Goal: Task Accomplishment & Management: Use online tool/utility

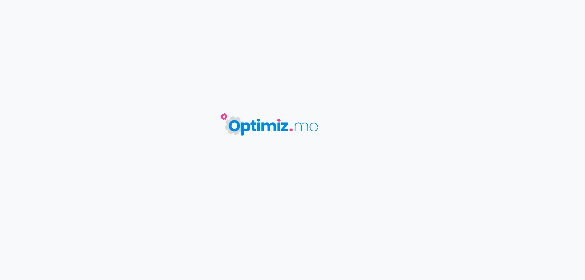
type input "Nos références"
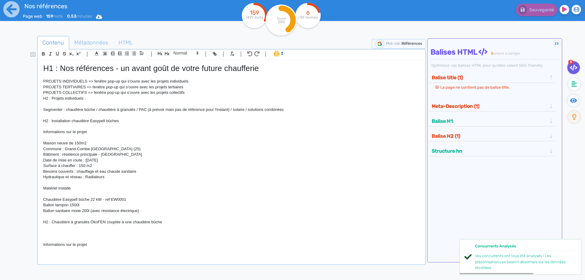
click at [256, 149] on p "Commune : Grand-Combe-[GEOGRAPHIC_DATA] (25)" at bounding box center [231, 148] width 376 height 5
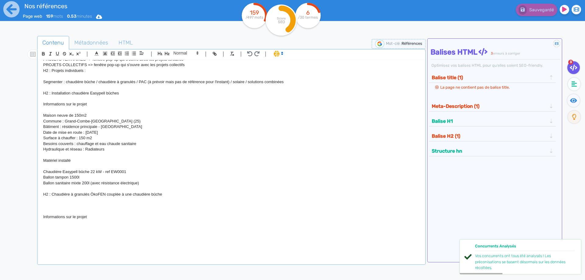
scroll to position [34, 0]
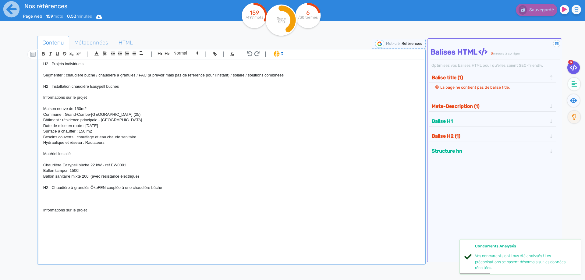
click at [107, 211] on p "Informations sur le projet" at bounding box center [231, 210] width 376 height 5
click at [65, 198] on p at bounding box center [231, 198] width 376 height 5
drag, startPoint x: 175, startPoint y: 191, endPoint x: 105, endPoint y: 188, distance: 69.5
click at [105, 188] on div "H1 : Nos références - un avant goût de votre future chaufferie PROJETS INDIVIDU…" at bounding box center [231, 158] width 385 height 196
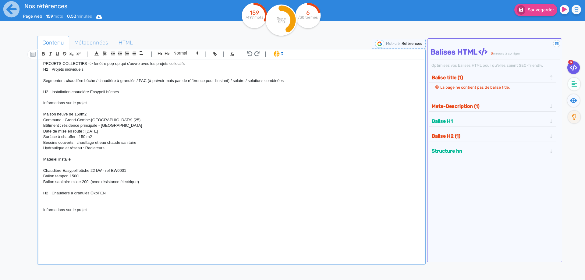
scroll to position [29, 0]
click at [53, 194] on p "H2 : Chaudière à granulés ÖkoFEN" at bounding box center [231, 192] width 376 height 5
click at [90, 194] on p "H2 : Installations chaudière à granulés ÖkoFEN" at bounding box center [231, 192] width 376 height 5
drag, startPoint x: 96, startPoint y: 212, endPoint x: 37, endPoint y: 210, distance: 59.2
click at [39, 208] on div "H1 : Nos références - un avant goût de votre future chaufferie PROJETS INDIVIDU…" at bounding box center [231, 158] width 385 height 196
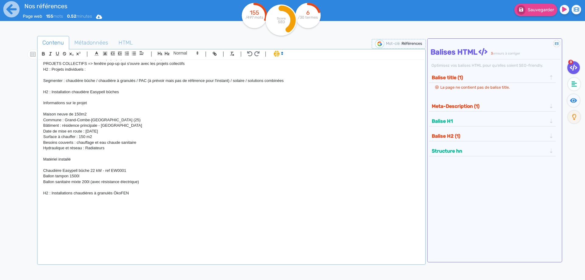
scroll to position [23, 0]
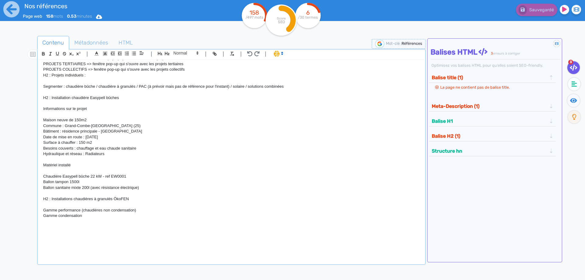
click at [73, 226] on p at bounding box center [231, 226] width 376 height 5
click at [92, 218] on p "Gamme condensation" at bounding box center [231, 215] width 376 height 5
click at [65, 226] on p "H2 :" at bounding box center [231, 226] width 376 height 5
click at [129, 99] on p "H2 : Installation chaudière Easypell bûches" at bounding box center [231, 97] width 376 height 5
click at [139, 228] on p "H2 : Installation chaudière Pellematic compact" at bounding box center [231, 226] width 376 height 5
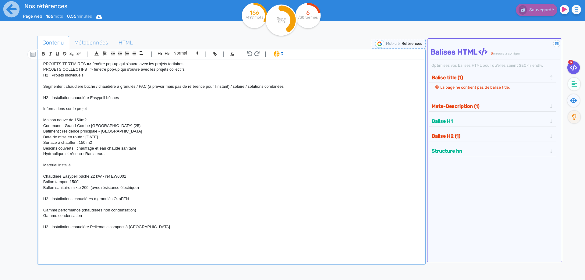
click at [190, 226] on p "H2 : Installation chaudière Pellematic compact à [GEOGRAPHIC_DATA]" at bounding box center [231, 226] width 376 height 5
drag, startPoint x: 92, startPoint y: 120, endPoint x: 33, endPoint y: 124, distance: 59.9
click at [39, 124] on div "H1 : Nos références - un avant goût de votre future chaufferie PROJETS INDIVIDU…" at bounding box center [231, 158] width 385 height 196
click at [94, 120] on p "Maison neuve de 150m2" at bounding box center [231, 119] width 376 height 5
click at [126, 99] on p "H2 : Installation chaudière Easypell bûches" at bounding box center [231, 97] width 376 height 5
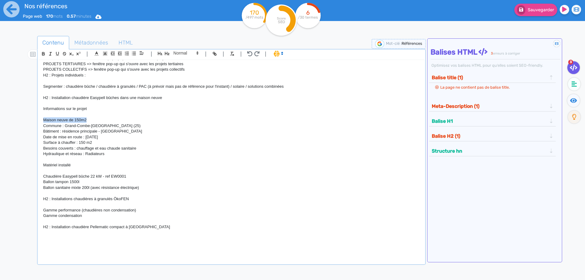
drag, startPoint x: 93, startPoint y: 119, endPoint x: 42, endPoint y: 122, distance: 51.0
click at [42, 122] on div "H1 : Nos références - un avant goût de votre future chaufferie PROJETS INDIVIDU…" at bounding box center [231, 158] width 385 height 196
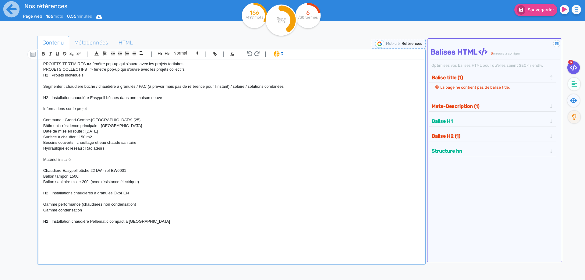
click at [180, 99] on p "H2 : Installation chaudière Easypell bûches dans une maison neuve" at bounding box center [231, 97] width 376 height 5
drag, startPoint x: 178, startPoint y: 99, endPoint x: 121, endPoint y: 99, distance: 57.3
click at [121, 99] on p "H2 : Installation chaudière Easypell bûches dans une maison neuve" at bounding box center [231, 97] width 376 height 5
click at [180, 223] on p "H2 : Installation chaudière Pellematic compact à [GEOGRAPHIC_DATA]" at bounding box center [231, 221] width 376 height 5
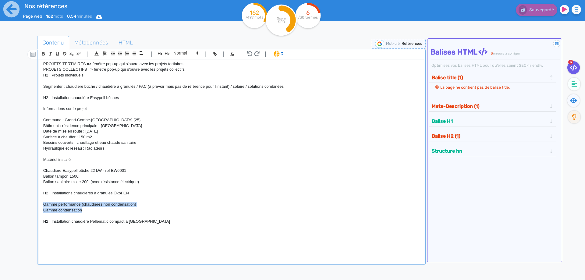
drag, startPoint x: 105, startPoint y: 211, endPoint x: 30, endPoint y: 202, distance: 76.1
click at [39, 202] on div "H1 : Nos références - un avant goût de votre future chaufferie PROJETS INDIVIDU…" at bounding box center [231, 158] width 385 height 196
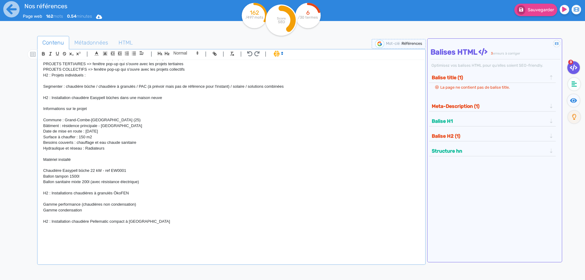
click at [171, 222] on p "H2 : Installation chaudière Pellematic compact à [GEOGRAPHIC_DATA]" at bounding box center [231, 221] width 376 height 5
click at [51, 221] on p "H2 : Installation chaudière Pellematic compact à [GEOGRAPHIC_DATA]" at bounding box center [231, 221] width 376 height 5
click at [183, 232] on p "H3 : Installation chaudière Pellematic compact à [GEOGRAPHIC_DATA]" at bounding box center [231, 232] width 376 height 5
click at [182, 232] on p "H3 : Installation chaudière Pellematic compact à [GEOGRAPHIC_DATA]" at bounding box center [231, 232] width 376 height 5
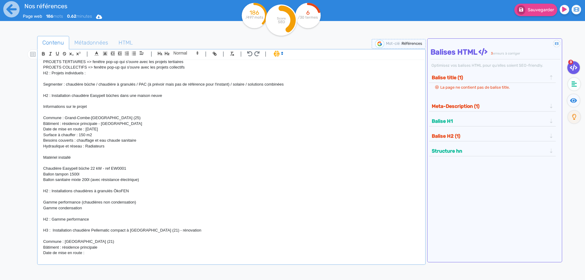
scroll to position [31, 0]
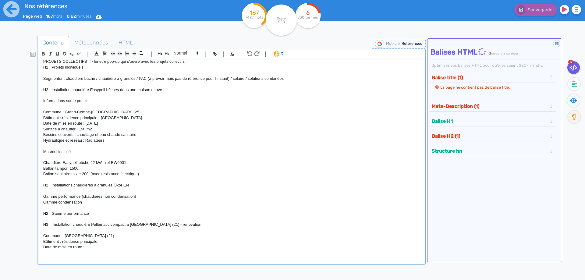
click at [96, 247] on p "Date de mise en route :" at bounding box center [231, 246] width 376 height 5
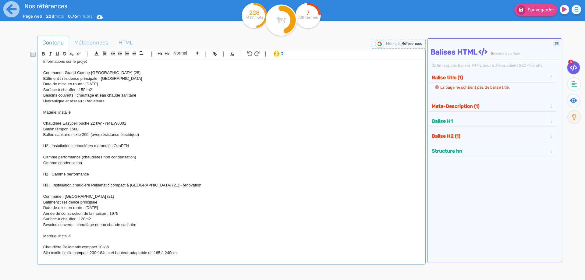
scroll to position [76, 0]
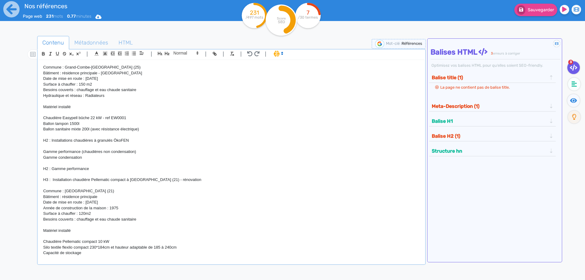
click at [140, 222] on p "Besoins couverts : chauffage et eau chaude sanitaire" at bounding box center [231, 219] width 376 height 5
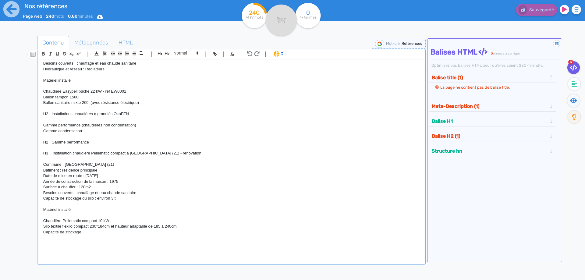
scroll to position [131, 0]
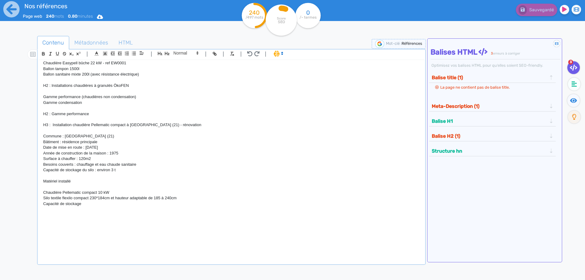
click at [92, 207] on p "Capacité de stockage" at bounding box center [231, 203] width 376 height 5
drag, startPoint x: 91, startPoint y: 207, endPoint x: 45, endPoint y: 205, distance: 46.6
click at [45, 205] on p "Capacité de stockage" at bounding box center [231, 203] width 376 height 5
click at [113, 172] on p "Capacité de stockage du silo : environ 3 t" at bounding box center [231, 169] width 376 height 5
click at [87, 207] on p "Capacité de stockage" at bounding box center [231, 203] width 376 height 5
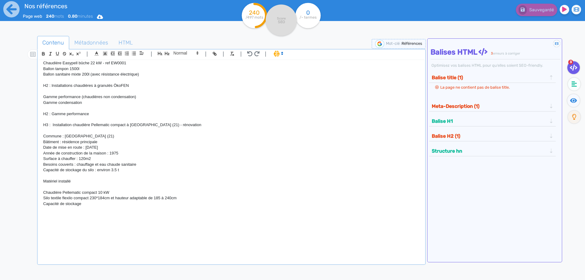
drag, startPoint x: 87, startPoint y: 207, endPoint x: 39, endPoint y: 205, distance: 48.2
click at [39, 205] on div "H1 : Nos références - un avant goût de votre future chaufferie PROJETS INDIVIDU…" at bounding box center [231, 158] width 385 height 196
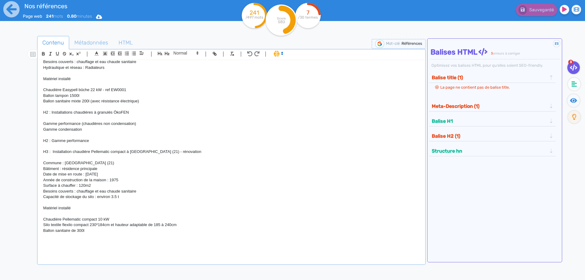
scroll to position [103, 0]
click at [172, 175] on p "Date de mise en route : [DATE]" at bounding box center [231, 174] width 376 height 5
drag, startPoint x: 176, startPoint y: 153, endPoint x: 127, endPoint y: 153, distance: 49.4
click at [127, 153] on p "H3 : Installation chaudière Pellematic compact à [GEOGRAPHIC_DATA] (21) - rénov…" at bounding box center [231, 152] width 376 height 5
click at [62, 159] on p at bounding box center [231, 157] width 376 height 5
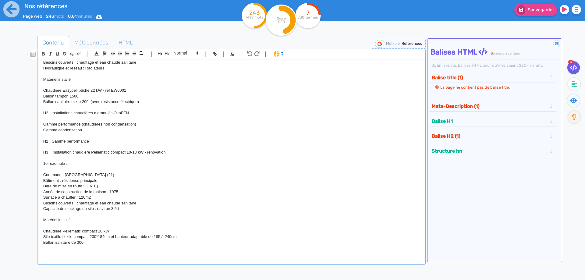
click at [98, 244] on p "Ballon sanitaire de 300l" at bounding box center [231, 242] width 376 height 5
click at [65, 253] on p at bounding box center [231, 252] width 376 height 5
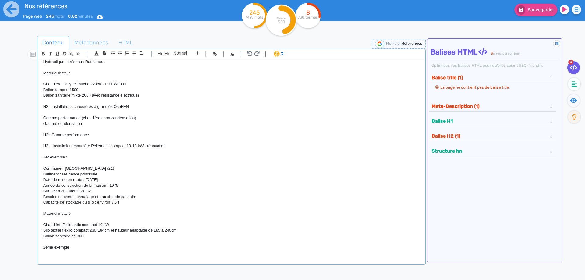
click at [72, 158] on p "1er exemple :" at bounding box center [231, 157] width 376 height 5
drag, startPoint x: 76, startPoint y: 249, endPoint x: 41, endPoint y: 247, distance: 34.2
click at [41, 247] on div "H1 : Nos références - un avant goût de votre future chaufferie PROJETS INDIVIDU…" at bounding box center [231, 158] width 385 height 196
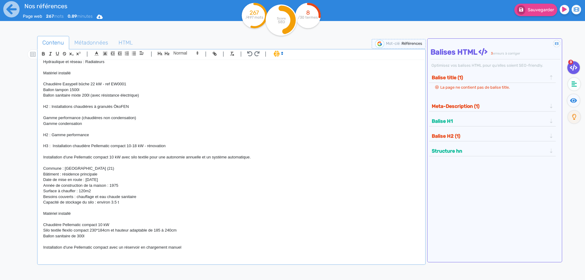
click at [42, 157] on div "H1 : Nos références - un avant goût de votre future chaufferie PROJETS INDIVIDU…" at bounding box center [231, 158] width 385 height 196
drag, startPoint x: 306, startPoint y: 157, endPoint x: 188, endPoint y: 157, distance: 117.3
click at [188, 157] on p "Solution automatique : Installation d'une Pellematic compact 10 kW avec silo te…" at bounding box center [231, 157] width 376 height 5
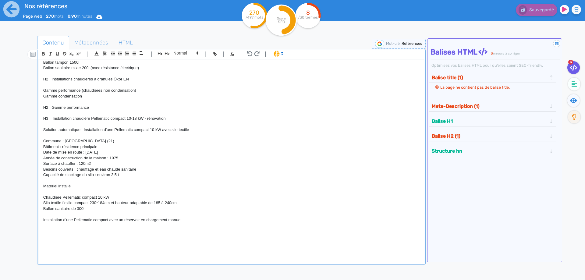
click at [41, 220] on div "H1 : Nos références - un avant goût de votre future chaufferie PROJETS INDIVIDU…" at bounding box center [231, 158] width 385 height 196
click at [85, 129] on p "Solution automatique : Installation d'une Pellematic compact 10 kW avec silo te…" at bounding box center [231, 129] width 376 height 5
click at [208, 211] on p "Ballon sanitaire de 300l" at bounding box center [231, 208] width 376 height 5
click at [233, 220] on p "Solution compacte : installation d'une Pellematic compact avec un réservoir en …" at bounding box center [231, 219] width 376 height 5
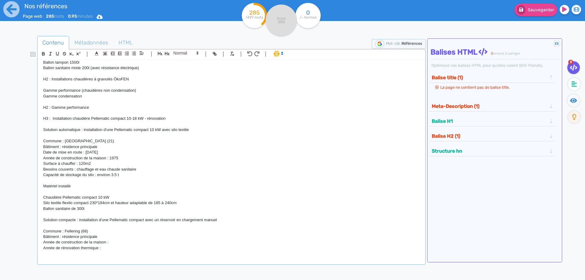
scroll to position [138, 0]
click at [109, 153] on p "Date de mise en route : [DATE]" at bounding box center [231, 151] width 376 height 5
click at [140, 160] on p "Année de construction de la maison : 1975" at bounding box center [231, 157] width 376 height 5
click at [105, 165] on p "Surface à chauffer : 120m2" at bounding box center [231, 162] width 376 height 5
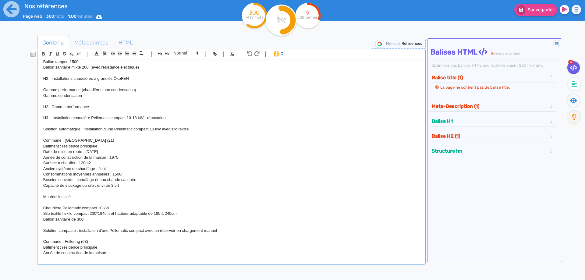
click at [150, 181] on p "Besoins couverts : chauffage et eau chaude sanitaire" at bounding box center [231, 179] width 376 height 5
drag, startPoint x: 150, startPoint y: 181, endPoint x: 40, endPoint y: 178, distance: 110.0
click at [40, 178] on div "H1 : Nos références - un avant goût de votre future chaufferie PROJETS INDIVIDU…" at bounding box center [231, 158] width 385 height 196
copy p "Besoins couverts : chauffage et eau chaude sanitaire"
click at [54, 190] on p at bounding box center [231, 190] width 376 height 5
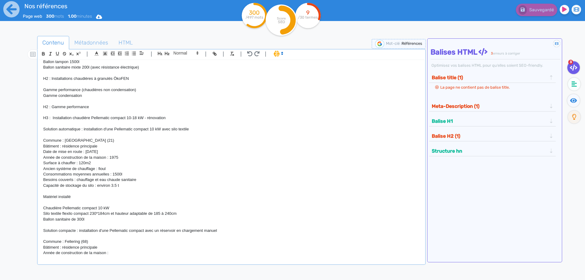
scroll to position [0, 0]
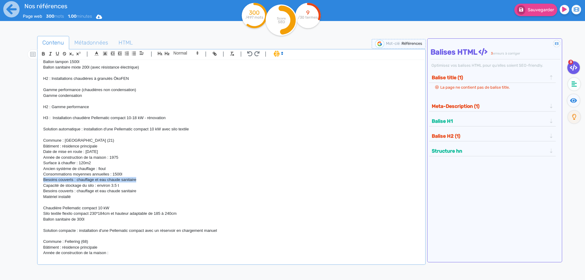
drag, startPoint x: 144, startPoint y: 182, endPoint x: 30, endPoint y: 181, distance: 114.3
click at [39, 181] on div "H1 : Nos références - un avant goût de votre future chaufferie PROJETS INDIVIDU…" at bounding box center [231, 158] width 385 height 196
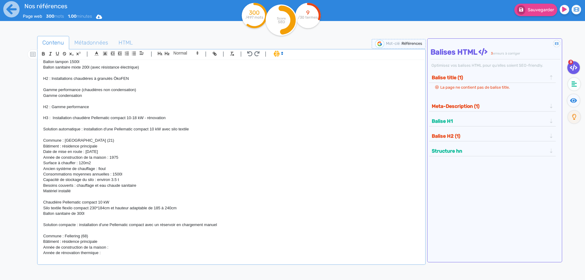
click at [150, 188] on p "Besoins couverts : chauffage et eau chaude sanitaire" at bounding box center [231, 185] width 376 height 5
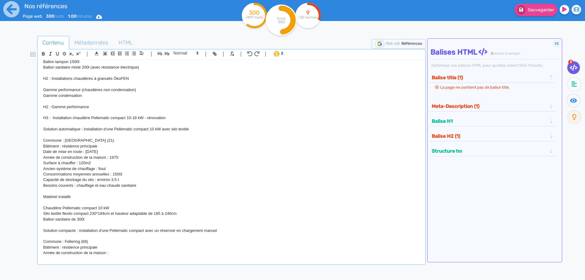
scroll to position [220, 0]
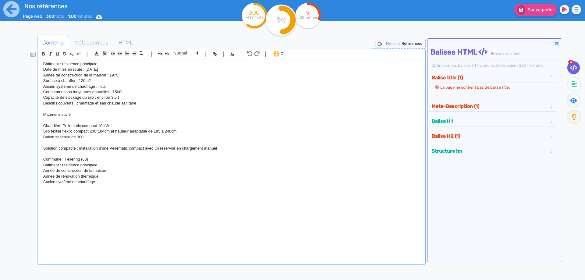
click at [121, 182] on p "Ancien système de chauffage" at bounding box center [231, 181] width 376 height 5
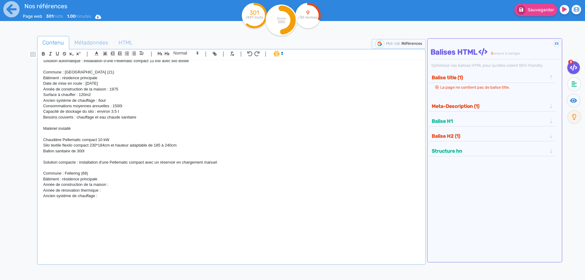
scroll to position [193, 0]
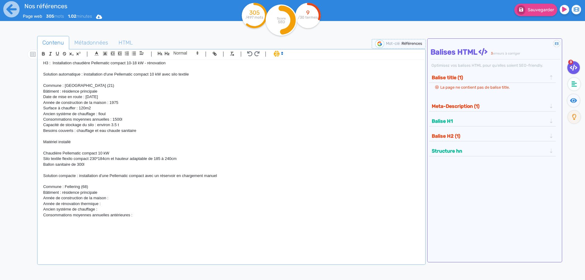
click at [108, 119] on p "Consommations moyennes annuelles : 1500l" at bounding box center [231, 119] width 376 height 5
click at [76, 218] on p at bounding box center [231, 220] width 376 height 5
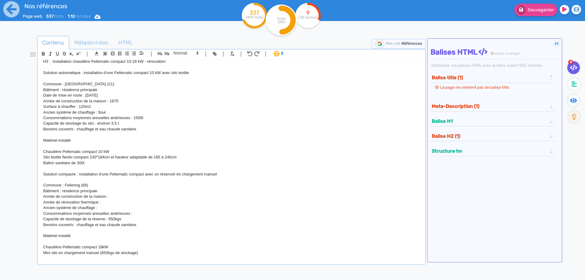
scroll to position [200, 0]
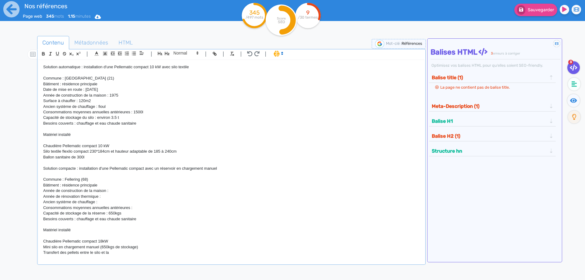
click at [147, 247] on p "Mini silo en chargement manuel (650kgs de stockage)" at bounding box center [231, 246] width 376 height 5
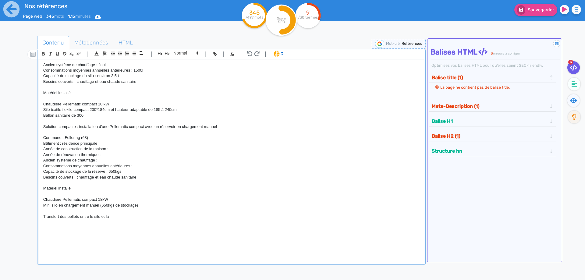
scroll to position [282, 0]
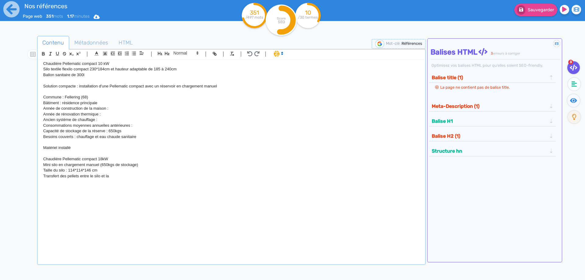
click at [115, 175] on p "Transfert des pellets entre le silo et la" at bounding box center [231, 175] width 376 height 5
drag, startPoint x: 112, startPoint y: 176, endPoint x: 38, endPoint y: 176, distance: 74.4
click at [39, 176] on div "H1 : Nos références - un avant goût de votre future chaufferie PROJETS INDIVIDU…" at bounding box center [231, 158] width 385 height 196
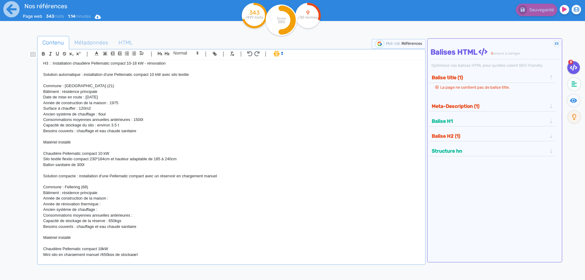
scroll to position [192, 0]
click at [103, 193] on p "Bâtiment : résidence principale" at bounding box center [231, 192] width 376 height 5
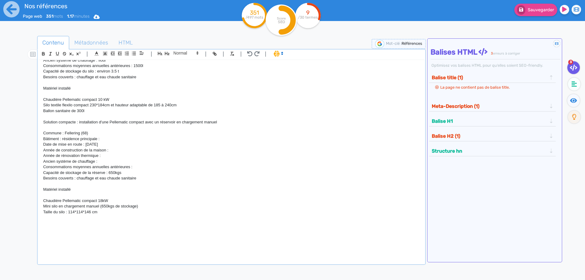
scroll to position [247, 0]
click at [121, 214] on p "Taille du silo : 114*114*146 cm" at bounding box center [231, 211] width 376 height 5
click at [106, 135] on p "Commune : Fellering (68)" at bounding box center [231, 132] width 376 height 5
click at [104, 139] on p "Bâtiment : résidence principale :" at bounding box center [231, 138] width 376 height 5
click at [116, 150] on p "Année de construction de la maison :" at bounding box center [231, 149] width 376 height 5
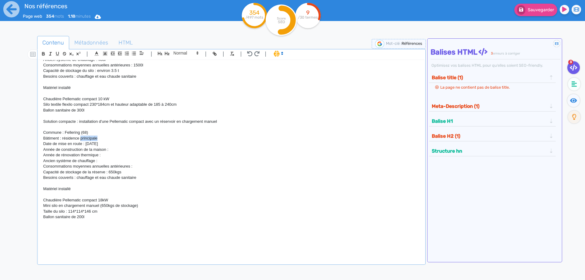
drag, startPoint x: 102, startPoint y: 141, endPoint x: 80, endPoint y: 138, distance: 21.8
click at [80, 138] on p "Bâtiment : résidence principale" at bounding box center [231, 138] width 376 height 5
click at [116, 151] on p "Année de construction de la maison :" at bounding box center [231, 149] width 376 height 5
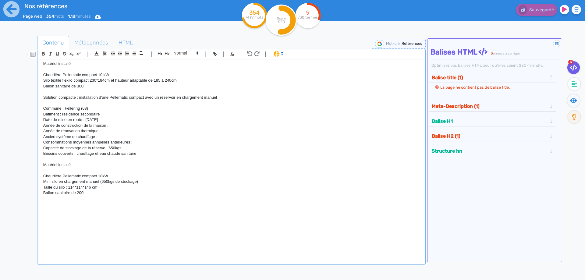
scroll to position [274, 0]
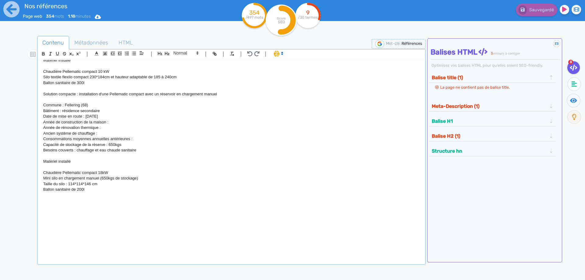
click at [102, 188] on p "Ballon sanitaire de 200l" at bounding box center [231, 189] width 376 height 5
click at [95, 190] on p "Ballon sanitaire de 200l" at bounding box center [231, 189] width 376 height 5
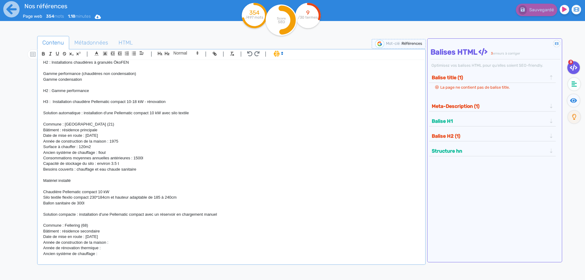
scroll to position [137, 0]
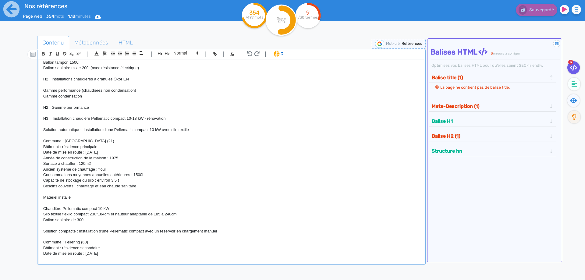
click at [98, 222] on p "Ballon sanitaire de 300l" at bounding box center [231, 219] width 376 height 5
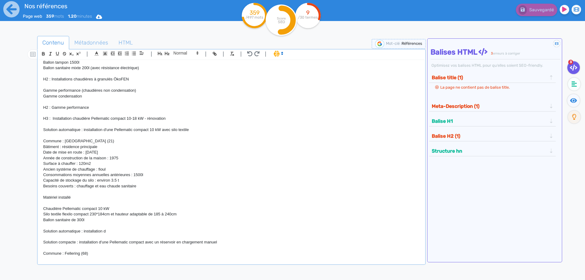
click at [112, 232] on p "Solution automatique : installation d" at bounding box center [231, 231] width 376 height 5
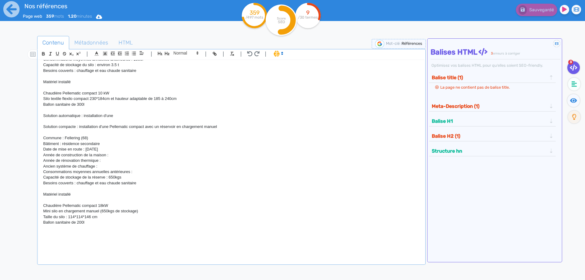
scroll to position [274, 0]
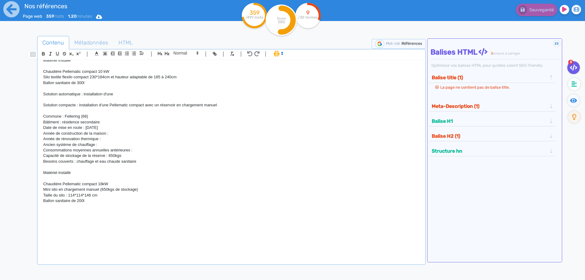
click at [95, 202] on p "Ballon sanitaire de 200l" at bounding box center [231, 200] width 376 height 5
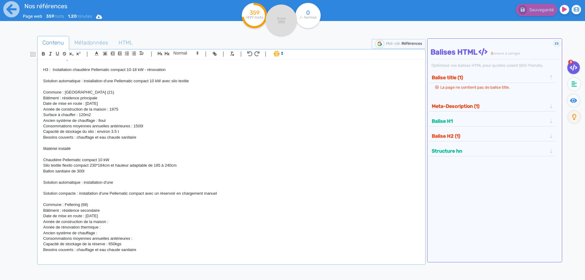
scroll to position [137, 0]
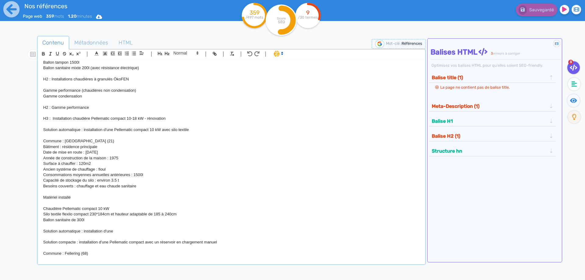
click at [26, 110] on div at bounding box center [28, 176] width 20 height 284
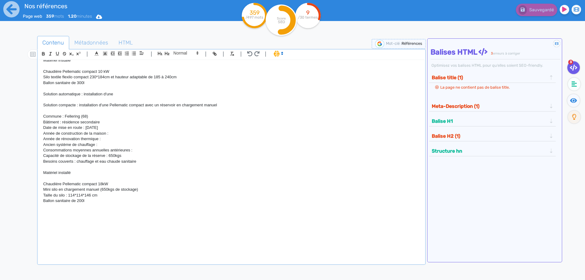
scroll to position [302, 0]
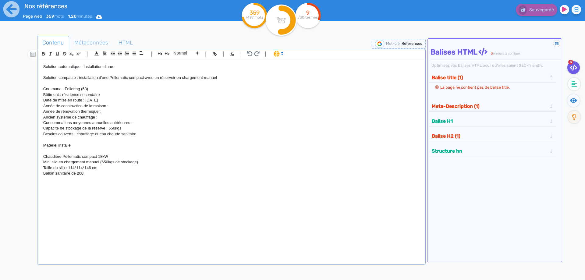
click at [106, 178] on p at bounding box center [231, 178] width 376 height 5
click at [48, 184] on p "H3 : Gamme condensation" at bounding box center [231, 184] width 376 height 5
click at [55, 197] on p at bounding box center [231, 195] width 376 height 5
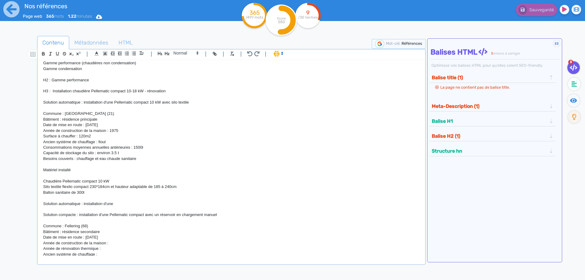
scroll to position [137, 0]
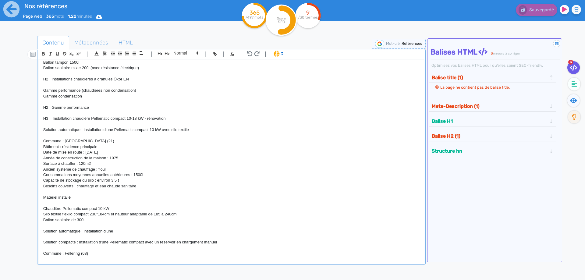
click at [56, 130] on p "Solution automatique : installation d'une Pellematic compact 10 kW avec silo te…" at bounding box center [231, 129] width 376 height 5
click at [57, 130] on p "Solution automatique : installation d'une Pellematic compact 10 kW avec silo te…" at bounding box center [231, 129] width 376 height 5
click at [82, 129] on p "Solutions automatique : installation d'une Pellematic compact 10 kW avec silo t…" at bounding box center [231, 129] width 376 height 5
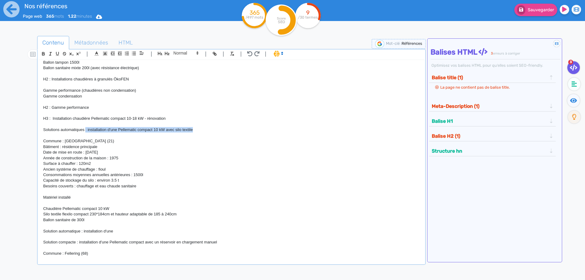
drag, startPoint x: 207, startPoint y: 129, endPoint x: 86, endPoint y: 130, distance: 121.6
click at [86, 130] on p "Solutions automatiques : installation d'une Pellematic compact 10 kW avec silo …" at bounding box center [231, 129] width 376 height 5
click at [88, 129] on p "Solutions automatiques : installation d'une Pellematic compact 10 kW avec silo …" at bounding box center [231, 129] width 376 height 5
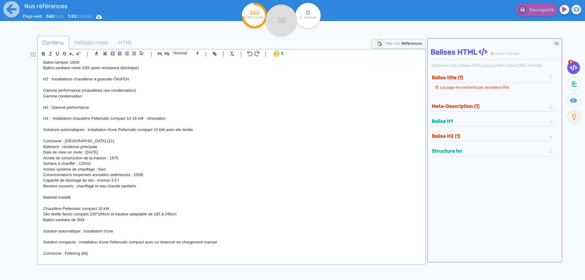
click at [89, 130] on p "Solutions automatiques : installation d'une Pellematic compact 10 kW avec silo …" at bounding box center [231, 129] width 376 height 5
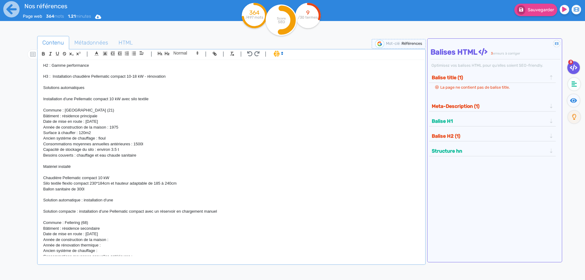
scroll to position [192, 0]
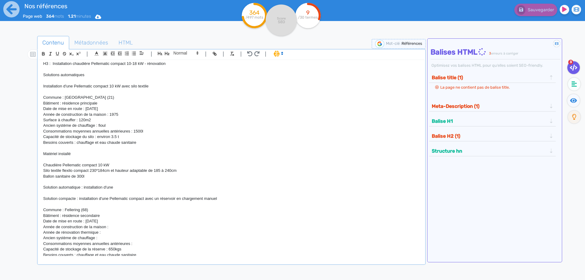
click at [126, 189] on p "Solution automatique : installation d'une" at bounding box center [231, 187] width 376 height 5
drag, startPoint x: 126, startPoint y: 189, endPoint x: 30, endPoint y: 188, distance: 96.0
click at [40, 189] on div "H1 : Nos références - un avant goût de votre future chaufferie PROJETS INDIVIDU…" at bounding box center [231, 158] width 385 height 196
click at [118, 186] on p "Installation d'une Pellematic compact" at bounding box center [231, 187] width 376 height 5
click at [112, 105] on p "Bâtiment : résidence principale" at bounding box center [231, 103] width 376 height 5
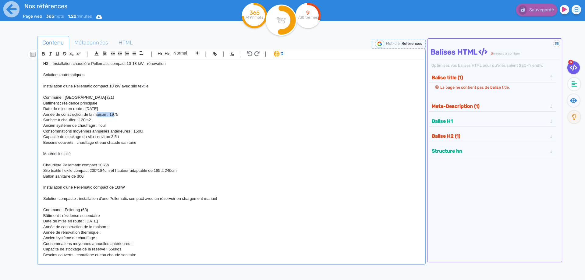
drag, startPoint x: 113, startPoint y: 114, endPoint x: 98, endPoint y: 115, distance: 15.5
click at [98, 115] on p "Année de construction de la maison : 1975" at bounding box center [231, 114] width 376 height 5
drag, startPoint x: 115, startPoint y: 108, endPoint x: 88, endPoint y: 110, distance: 27.2
click at [88, 110] on p "Date de mise en route : [DATE]" at bounding box center [231, 108] width 376 height 5
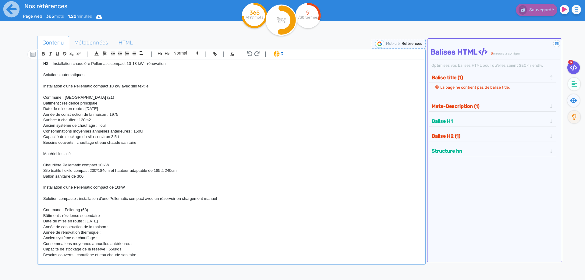
click at [144, 141] on p "Besoins couverts : chauffage et eau chaude sanitaire" at bounding box center [231, 142] width 376 height 5
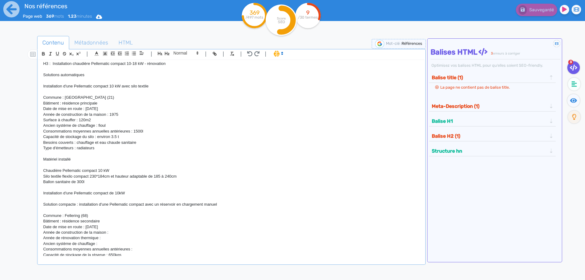
click at [186, 178] on p "Silo textile flexilo compact 230*184cm et hauteur adaptable de 185 à 240cm" at bounding box center [231, 176] width 376 height 5
drag, startPoint x: 155, startPoint y: 131, endPoint x: 134, endPoint y: 131, distance: 20.4
click at [134, 131] on p "Consommations moyennes annuelles antérieures : 1500l" at bounding box center [231, 131] width 376 height 5
click at [118, 137] on p "Capacité de stockage du silo : environ 3.5 t" at bounding box center [231, 136] width 376 height 5
drag, startPoint x: 119, startPoint y: 137, endPoint x: 112, endPoint y: 137, distance: 7.6
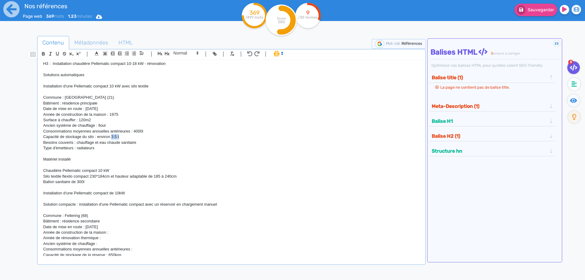
click at [112, 137] on p "Capacité de stockage du silo : environ 3.5 t" at bounding box center [231, 136] width 376 height 5
click at [136, 130] on p "Consommations moyennes annuelles antérieures : 4000l" at bounding box center [231, 131] width 376 height 5
click at [122, 136] on p "Capacité de stockage du silo : environ" at bounding box center [231, 136] width 376 height 5
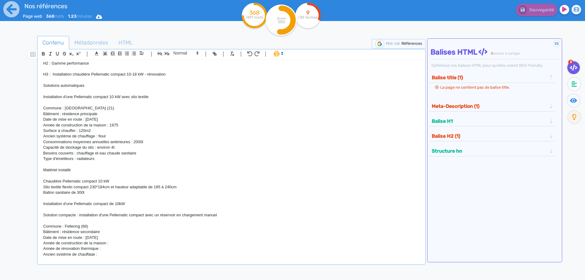
scroll to position [165, 0]
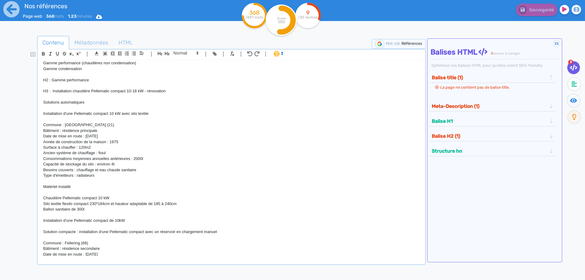
click at [103, 176] on p "Type d'émetteurs : radiateurs" at bounding box center [231, 175] width 376 height 5
click at [84, 148] on p "Surface à chauffer : 120m2" at bounding box center [231, 147] width 376 height 5
click at [101, 183] on p at bounding box center [231, 181] width 376 height 5
click at [82, 147] on p "Surface à chauffer : 160m2" at bounding box center [231, 147] width 376 height 5
click at [119, 176] on p "Type d'émetteurs : radiateurs" at bounding box center [231, 175] width 376 height 5
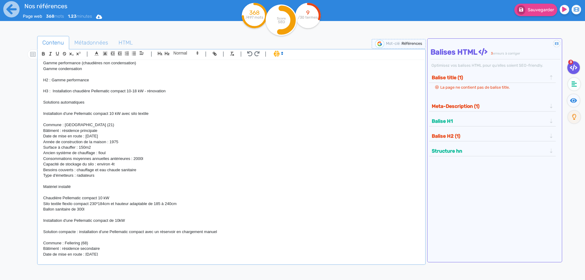
scroll to position [219, 0]
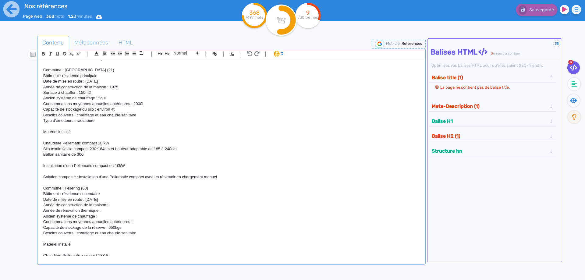
click at [101, 144] on p "Chaudière Pellematic compact 10 kW" at bounding box center [231, 142] width 376 height 5
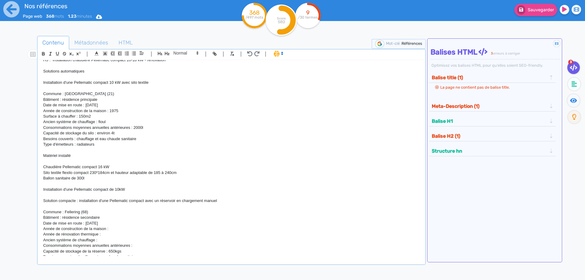
scroll to position [165, 0]
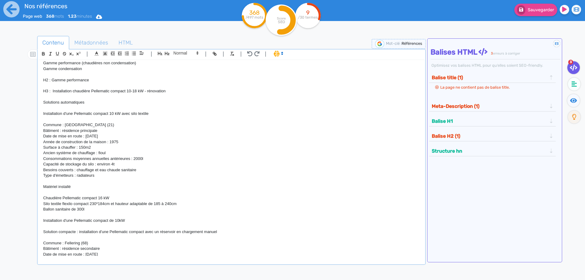
click at [114, 113] on p "Installation d'une Pellematic compact 10 kW avec silo textile" at bounding box center [231, 113] width 376 height 5
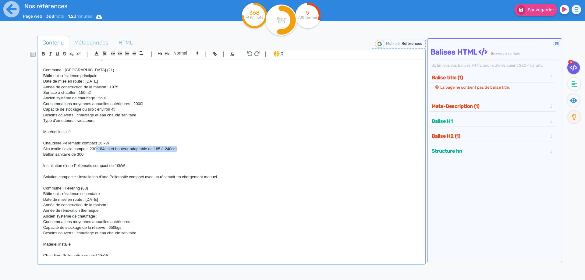
drag, startPoint x: 190, startPoint y: 150, endPoint x: 96, endPoint y: 148, distance: 93.6
click at [96, 148] on p "Silo textile flexilo compact 230*184cm et hauteur adaptable de 185 à 240cm" at bounding box center [231, 148] width 376 height 5
click at [202, 149] on p "Silo textile flexilo compact 258*148 cm et hauteurs sous plafonds adaptables de…" at bounding box center [231, 148] width 376 height 5
click at [86, 156] on p "Ballon sanitaire de 300l" at bounding box center [231, 154] width 376 height 5
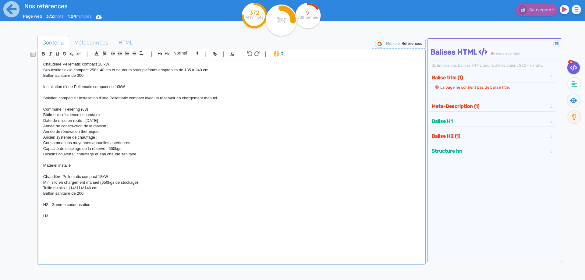
scroll to position [302, 0]
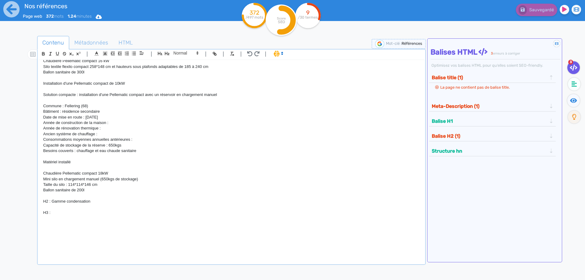
click at [80, 164] on p "Matériel installé" at bounding box center [231, 161] width 376 height 5
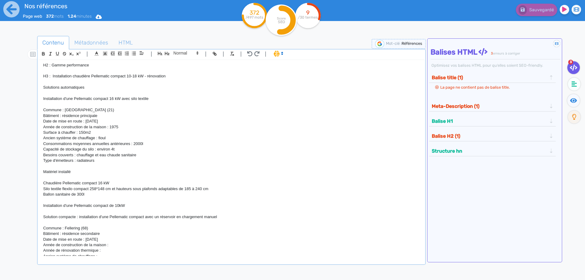
scroll to position [192, 0]
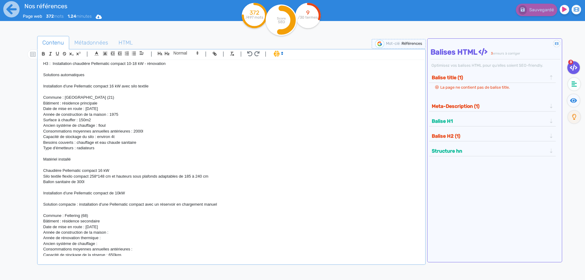
click at [133, 194] on p "Installation d'une Pellematic compact de 10kW" at bounding box center [231, 192] width 376 height 5
drag, startPoint x: 224, startPoint y: 204, endPoint x: 78, endPoint y: 203, distance: 146.3
click at [78, 203] on p "Solution compacte : installation d'une Pellematic compact avec un réservoir en …" at bounding box center [231, 204] width 376 height 5
copy p "installation d'une Pellematic compact avec un réservoir en chargement manuel"
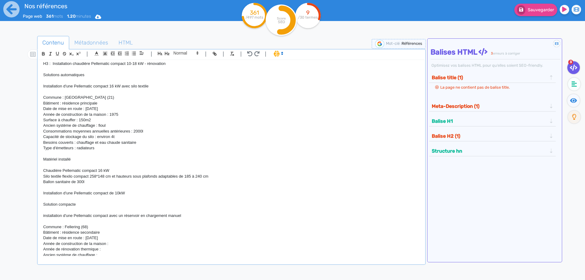
scroll to position [0, 0]
click at [42, 76] on div "H1 : Nos références - un avant goût de votre future chaufferie PROJETS INDIVIDU…" at bounding box center [231, 158] width 385 height 196
click at [43, 204] on div "H1 : Nos références - un avant goût de votre future chaufferie PROJETS INDIVIDU…" at bounding box center [231, 158] width 385 height 196
click at [79, 156] on p at bounding box center [231, 153] width 376 height 5
click at [94, 184] on p "Ballon sanitaire de 300l" at bounding box center [231, 181] width 376 height 5
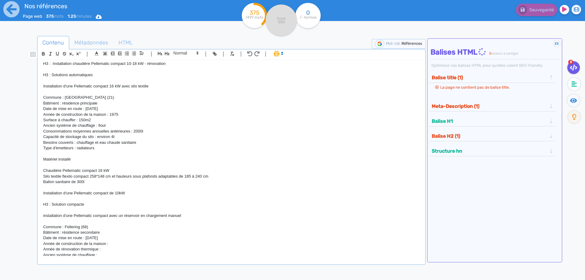
scroll to position [247, 0]
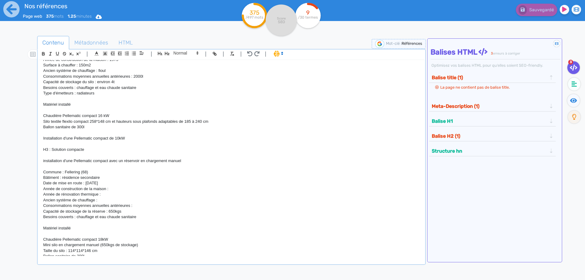
click at [135, 138] on p "Installation d'une Pellematic compact de 10kW" at bounding box center [231, 138] width 376 height 5
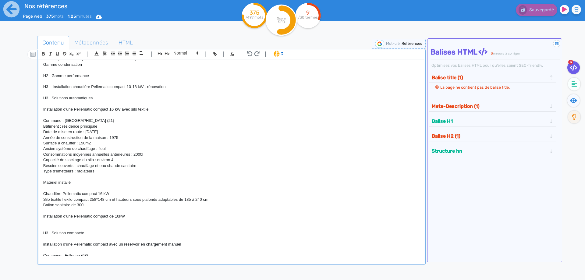
scroll to position [165, 0]
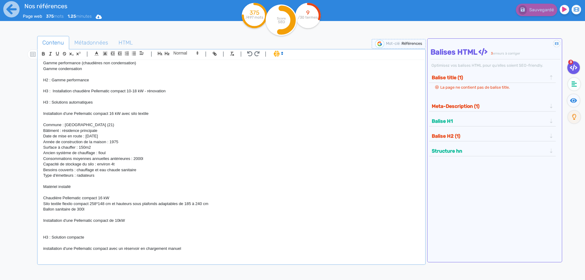
click at [83, 187] on p "Matériel installé" at bounding box center [231, 186] width 376 height 5
click at [130, 219] on p "Installation d'une Pellematic compact de 10kW" at bounding box center [231, 220] width 376 height 5
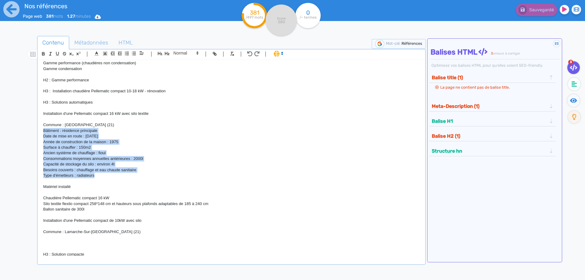
drag, startPoint x: 103, startPoint y: 174, endPoint x: 32, endPoint y: 132, distance: 83.2
click at [39, 132] on div "H1 : Nos références - un avant goût de votre future chaufferie PROJETS INDIVIDU…" at bounding box center [231, 158] width 385 height 196
copy div "Bâtiment : résidence principale Date de mise en route : [DATE] Année de constru…"
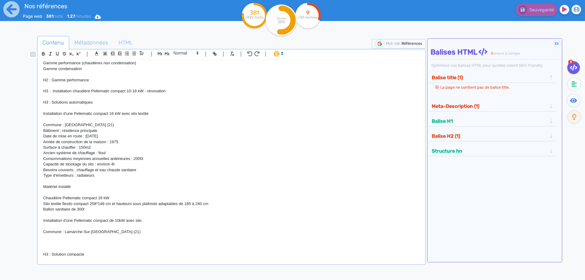
click at [62, 236] on p at bounding box center [231, 237] width 376 height 5
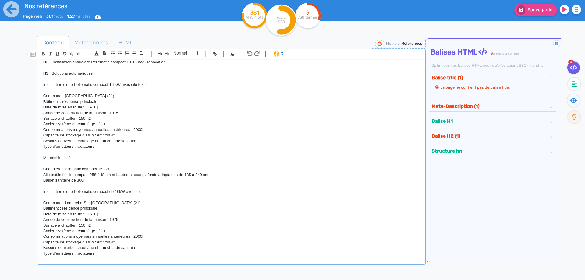
click at [76, 210] on p "Bâtiment : résidence principale" at bounding box center [231, 208] width 376 height 5
drag, startPoint x: 106, startPoint y: 210, endPoint x: 64, endPoint y: 208, distance: 41.5
click at [64, 208] on p "Bâtiment : résidence principale" at bounding box center [231, 208] width 376 height 5
click at [79, 219] on p "Année de construction de la maison : 1975" at bounding box center [231, 219] width 376 height 5
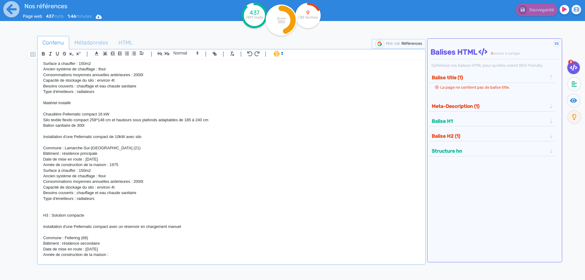
scroll to position [303, 0]
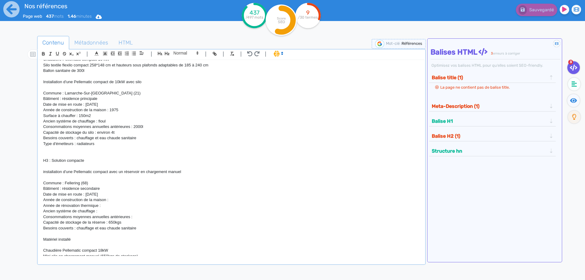
click at [70, 190] on p "Bâtiment : résidence secondaire" at bounding box center [231, 188] width 376 height 5
click at [93, 137] on p "Besoins couverts : chauffage et eau chaude sanitaire" at bounding box center [231, 137] width 376 height 5
click at [111, 104] on p "Date de mise en route : [DATE]" at bounding box center [231, 104] width 376 height 5
click at [90, 104] on p "Date de mise en route : [DATE]" at bounding box center [231, 104] width 376 height 5
click at [98, 122] on p "Ancien système de chauffage : fioul" at bounding box center [231, 121] width 376 height 5
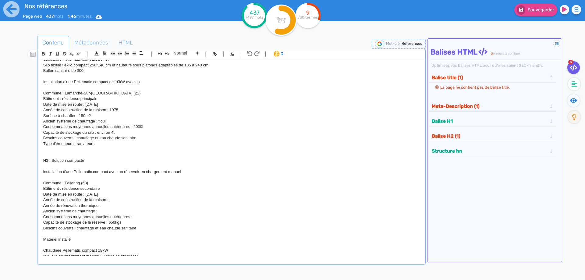
click at [121, 109] on p "Année de construction de la maison : 1975" at bounding box center [231, 109] width 376 height 5
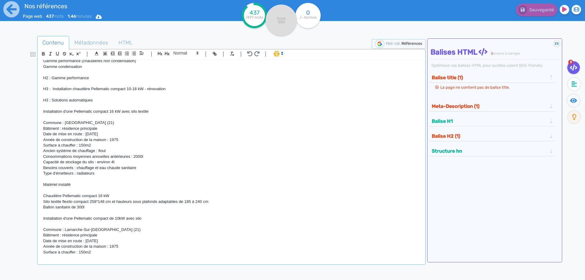
scroll to position [139, 0]
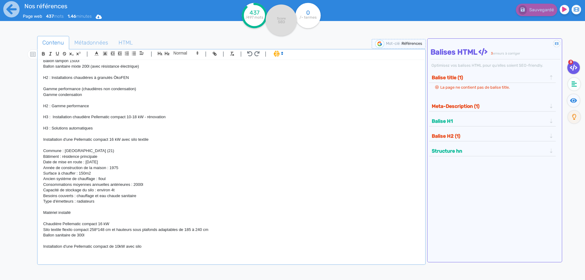
click at [123, 167] on p "Année de construction de la maison : 1975" at bounding box center [231, 167] width 376 height 5
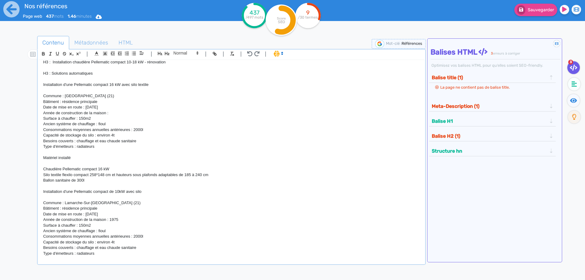
scroll to position [276, 0]
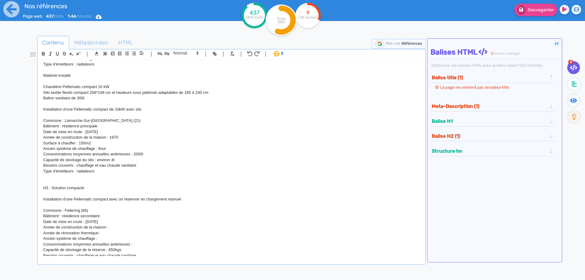
click at [76, 147] on p "Ancien système de chauffage : fioul" at bounding box center [231, 148] width 376 height 5
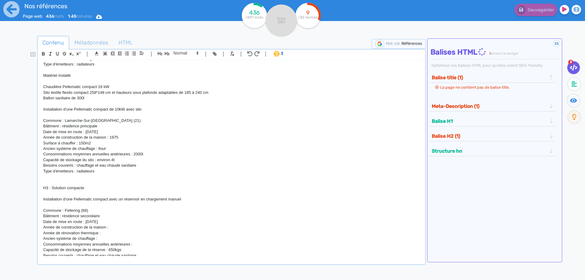
click at [83, 142] on p "Surface à chauffer : 150m2" at bounding box center [231, 142] width 376 height 5
click at [77, 161] on p "Capacité de stockage du silo : environ 4t" at bounding box center [231, 159] width 376 height 5
click at [135, 155] on p "Consommations moyennes annuelles antérieures : 2000l" at bounding box center [231, 153] width 376 height 5
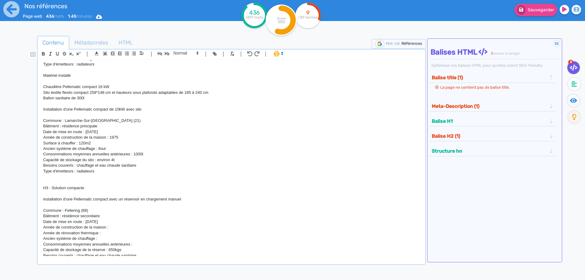
click at [119, 161] on p "Capacité de stockage du silo : environ 4t" at bounding box center [231, 159] width 376 height 5
click at [105, 174] on p "Type d'émetteurs : radiateurs" at bounding box center [231, 171] width 376 height 5
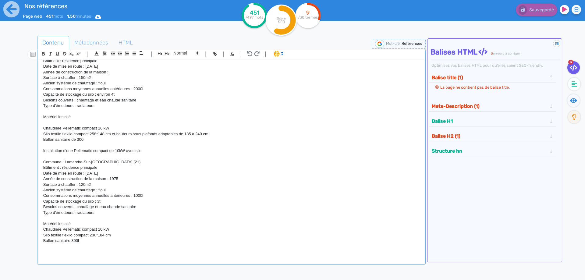
scroll to position [221, 0]
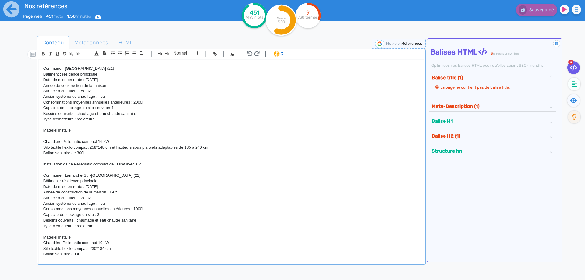
click at [167, 206] on p "Ancien système de chauffage : fioul" at bounding box center [231, 203] width 376 height 5
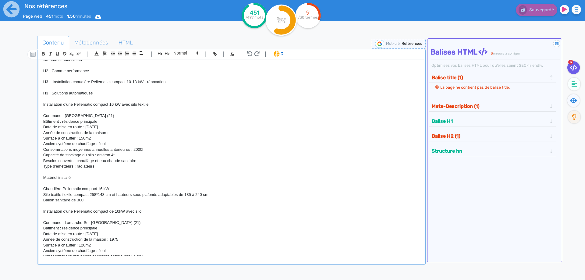
scroll to position [166, 0]
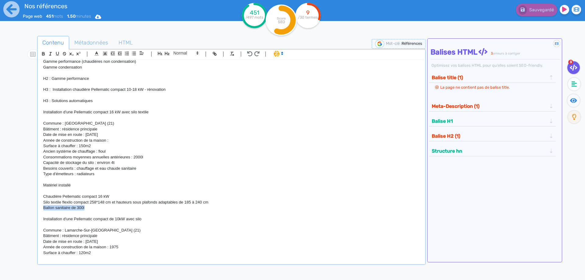
drag, startPoint x: 89, startPoint y: 208, endPoint x: 26, endPoint y: 209, distance: 63.7
click at [39, 209] on div "H1 : Nos références - un avant goût de votre future chaufferie PROJETS INDIVIDU…" at bounding box center [231, 158] width 385 height 196
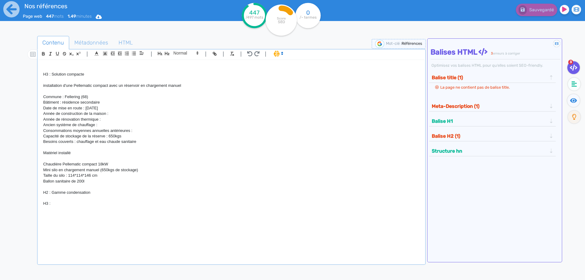
scroll to position [413, 0]
click at [80, 200] on p at bounding box center [231, 196] width 376 height 5
click at [73, 201] on p "H3 :" at bounding box center [231, 202] width 376 height 5
click at [55, 201] on p "H3 :" at bounding box center [231, 202] width 376 height 5
click at [87, 214] on p at bounding box center [231, 213] width 376 height 5
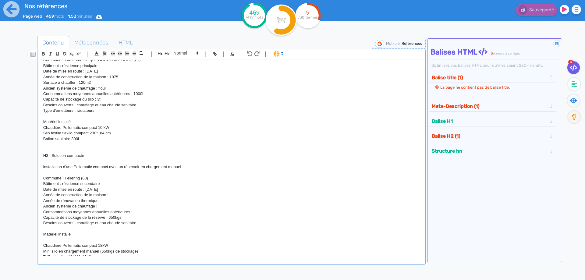
scroll to position [303, 0]
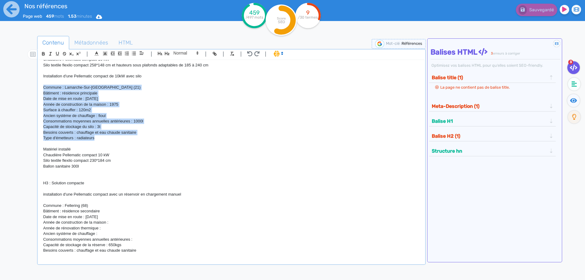
drag, startPoint x: 99, startPoint y: 139, endPoint x: 35, endPoint y: 90, distance: 80.6
click at [39, 90] on div "H1 : Nos références - un avant goût de votre future chaufferie PROJETS INDIVIDU…" at bounding box center [231, 158] width 385 height 196
copy div "Commune : Lamarche-Sur-Saone (21) Bâtiment : résidence principale Date de mise …"
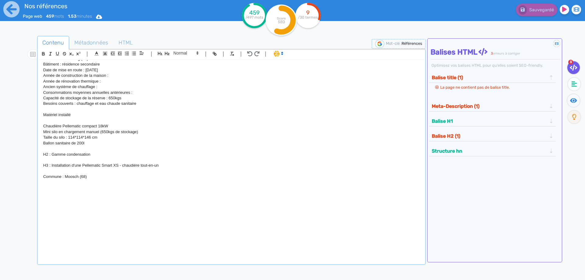
scroll to position [495, 0]
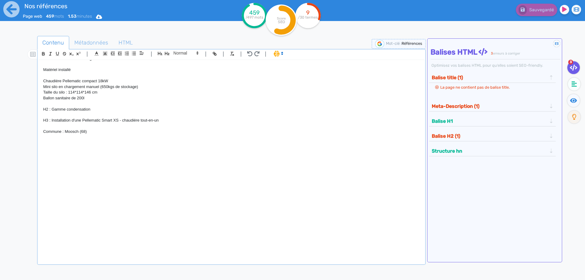
click at [99, 132] on p "Commune : Moosch (68)" at bounding box center [231, 131] width 376 height 5
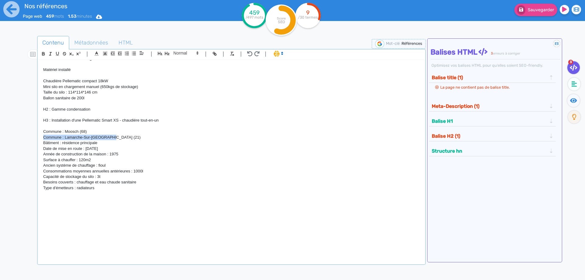
drag, startPoint x: 120, startPoint y: 137, endPoint x: 40, endPoint y: 137, distance: 79.8
click at [40, 137] on div "H1 : Nos références - un avant goût de votre future chaufferie PROJETS INDIVIDU…" at bounding box center [231, 158] width 385 height 196
drag, startPoint x: 105, startPoint y: 138, endPoint x: 79, endPoint y: 138, distance: 26.5
click at [79, 138] on p "Bâtiment : résidence principale" at bounding box center [231, 137] width 376 height 5
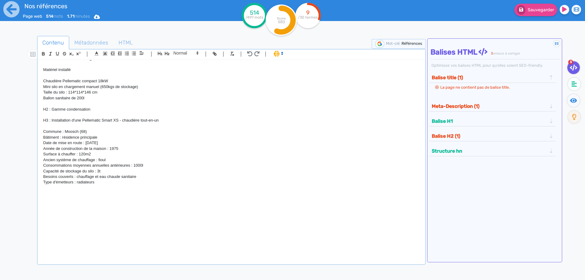
click at [80, 141] on p "Date de mise en route : [DATE]" at bounding box center [231, 142] width 376 height 5
drag, startPoint x: 121, startPoint y: 144, endPoint x: 88, endPoint y: 143, distance: 33.5
click at [88, 143] on p "Date de mise en route : [DATE]" at bounding box center [231, 142] width 376 height 5
click at [126, 150] on p "Année de construction de la maison : 1975" at bounding box center [231, 148] width 376 height 5
drag, startPoint x: 94, startPoint y: 155, endPoint x: 80, endPoint y: 155, distance: 14.9
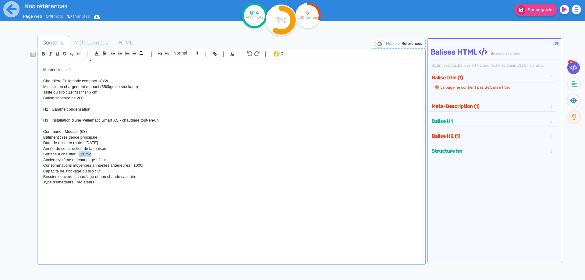
click at [80, 155] on p "Surface à chauffer : 120m2" at bounding box center [231, 153] width 376 height 5
drag, startPoint x: 109, startPoint y: 159, endPoint x: 98, endPoint y: 160, distance: 11.0
click at [98, 160] on p "Ancien système de chauffage : fioul" at bounding box center [231, 159] width 376 height 5
drag, startPoint x: 151, startPoint y: 166, endPoint x: 134, endPoint y: 165, distance: 17.1
click at [134, 165] on p "Consommations moyennes annuelles antérieures : 1000l" at bounding box center [231, 165] width 376 height 5
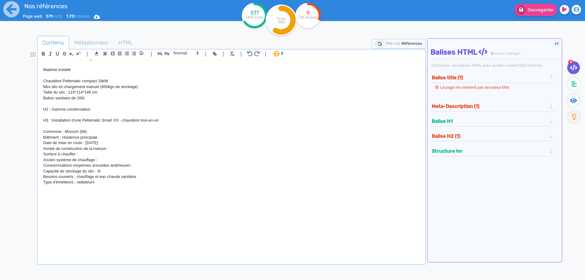
click at [106, 171] on p "Capacité de stockage du silo : 3t" at bounding box center [231, 171] width 376 height 5
drag, startPoint x: 144, startPoint y: 177, endPoint x: 77, endPoint y: 177, distance: 67.3
click at [77, 177] on p "Besoins couverts : chauffage et eau chaude sanitaire" at bounding box center [231, 176] width 376 height 5
drag, startPoint x: 97, startPoint y: 182, endPoint x: 76, endPoint y: 184, distance: 20.2
click at [76, 184] on p "Type d'émetteurs : radiateurs" at bounding box center [231, 181] width 376 height 5
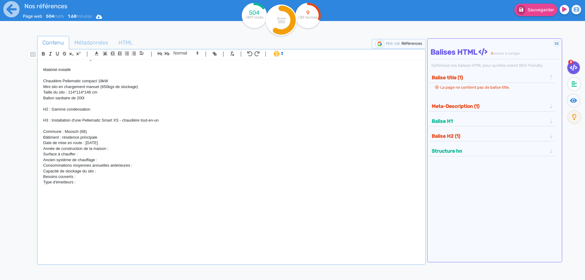
click at [121, 187] on p at bounding box center [231, 187] width 376 height 5
click at [109, 163] on p "Ancien système de chauffage :" at bounding box center [231, 159] width 376 height 5
click at [84, 155] on p "Surface à chauffer :" at bounding box center [231, 153] width 376 height 5
click at [104, 161] on p "Ancien système de chauffage :" at bounding box center [231, 159] width 376 height 5
click at [119, 150] on p "Année de construction de la maison :" at bounding box center [231, 148] width 376 height 5
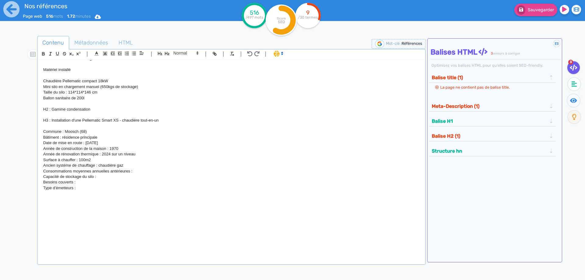
click at [129, 166] on p "Ancien système de chauffage : chaudière gaz" at bounding box center [231, 165] width 376 height 5
click at [136, 171] on p "Consommations moyennes annuelles antérieures :" at bounding box center [231, 171] width 376 height 5
click at [105, 177] on p "Capacité de stockage du silo :" at bounding box center [231, 176] width 376 height 5
click at [85, 184] on p "Besoins couverts :" at bounding box center [231, 181] width 376 height 5
click at [93, 193] on p at bounding box center [231, 193] width 376 height 5
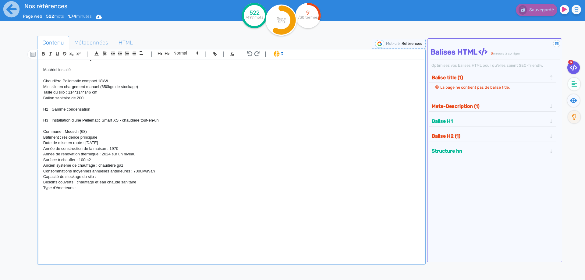
click at [165, 172] on p "Consommations moyennes annuelles antérieures : 7000kwh/an" at bounding box center [231, 171] width 376 height 5
click at [83, 190] on p "Type d'émetteurs :" at bounding box center [231, 187] width 376 height 5
drag, startPoint x: 83, startPoint y: 187, endPoint x: 25, endPoint y: 191, distance: 58.3
click at [39, 191] on div "H1 : Nos références - un avant goût de votre future chaufferie PROJETS INDIVIDU…" at bounding box center [231, 158] width 385 height 196
drag, startPoint x: 102, startPoint y: 177, endPoint x: 42, endPoint y: 177, distance: 60.0
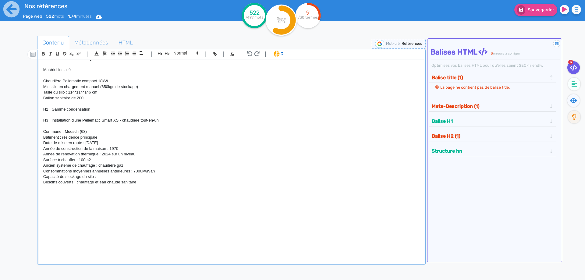
click at [42, 177] on div "H1 : Nos références - un avant goût de votre future chaufferie PROJETS INDIVIDU…" at bounding box center [231, 158] width 385 height 196
click at [103, 176] on p "Capacité de stockage du silo :" at bounding box center [231, 176] width 376 height 5
click at [117, 119] on p "H3 : Installation d'une Pellematic Smart XS - chaudière tout-en-un" at bounding box center [231, 120] width 376 height 5
click at [118, 119] on p "H3 : Installation d'une Pellematic Smart XS - chaudière tout-en-un" at bounding box center [231, 120] width 376 height 5
click at [101, 199] on p at bounding box center [231, 199] width 376 height 5
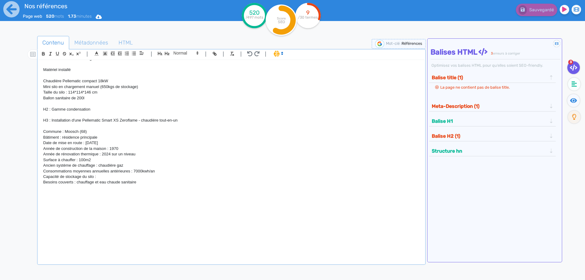
click at [66, 194] on p at bounding box center [231, 193] width 376 height 5
click at [104, 177] on p "Capacité de stockage du silo :" at bounding box center [231, 176] width 376 height 5
click at [137, 120] on p "H3 : Installation d'une Pellematic Smart XS Zeroflame - chaudière tout-en-un" at bounding box center [231, 120] width 376 height 5
drag, startPoint x: 183, startPoint y: 122, endPoint x: 144, endPoint y: 121, distance: 39.0
click at [144, 121] on p "H3 : Installation d'une Pellematic Smart XS Zeroflame - chaudière tout-en-un" at bounding box center [231, 120] width 376 height 5
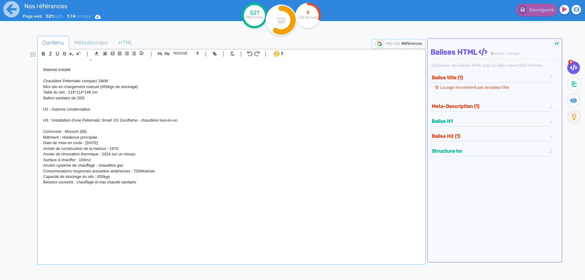
click at [156, 128] on p at bounding box center [231, 125] width 376 height 5
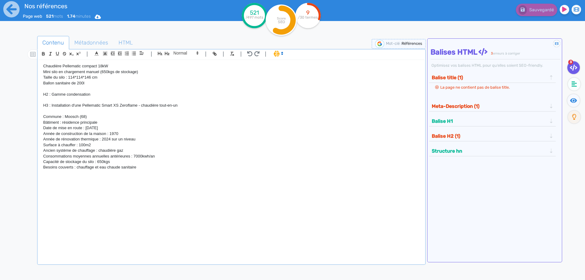
scroll to position [523, 0]
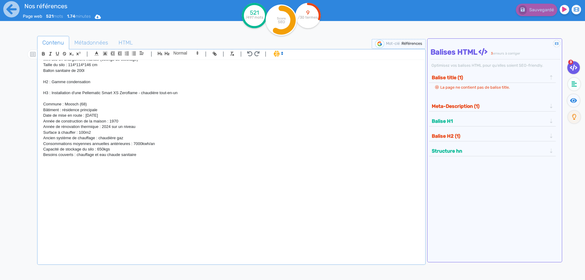
click at [87, 169] on p at bounding box center [231, 165] width 376 height 5
drag, startPoint x: 186, startPoint y: 92, endPoint x: 141, endPoint y: 94, distance: 45.4
click at [141, 94] on p "H3 : Installation d'une Pellematic Smart XS Zeroflame - chaudière tout-en-un" at bounding box center [231, 92] width 376 height 5
click at [87, 168] on p at bounding box center [231, 165] width 376 height 5
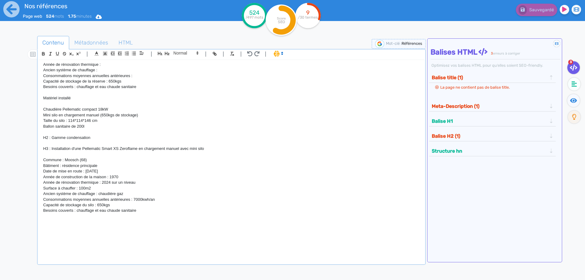
scroll to position [468, 0]
click at [51, 215] on p at bounding box center [231, 215] width 376 height 5
click at [63, 218] on p "Motivations : économiques (prix du combustible) et bon contact avec le chauffag…" at bounding box center [231, 215] width 376 height 5
click at [94, 229] on p at bounding box center [231, 226] width 376 height 5
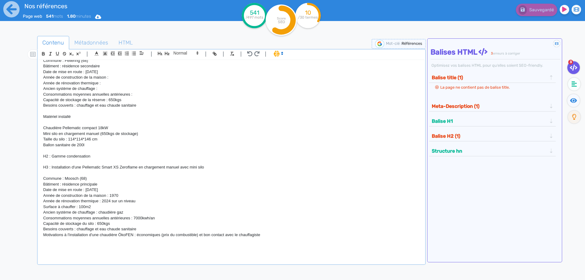
scroll to position [440, 0]
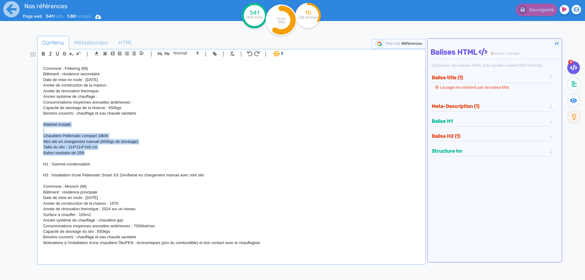
drag, startPoint x: 92, startPoint y: 155, endPoint x: 7, endPoint y: 128, distance: 89.6
click at [39, 128] on div "H1 : Nos références - un avant goût de votre future chaufferie PROJETS INDIVIDU…" at bounding box center [231, 158] width 385 height 196
copy div "Matériel installé Chaudière Pellematic compact 18kW Mini silo en chargement man…"
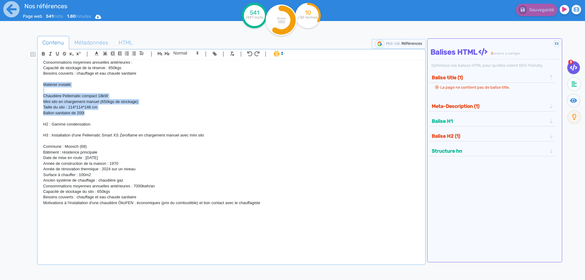
scroll to position [495, 0]
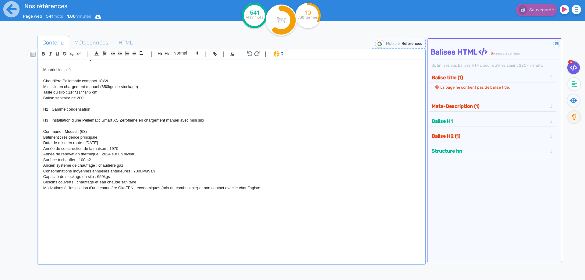
click at [94, 210] on p at bounding box center [231, 210] width 376 height 5
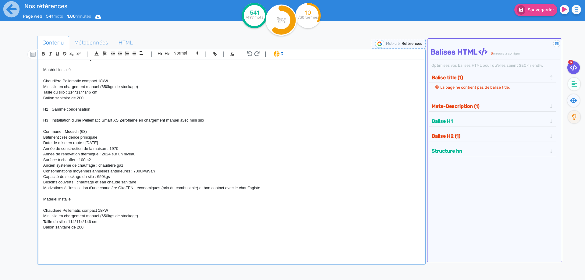
scroll to position [0, 0]
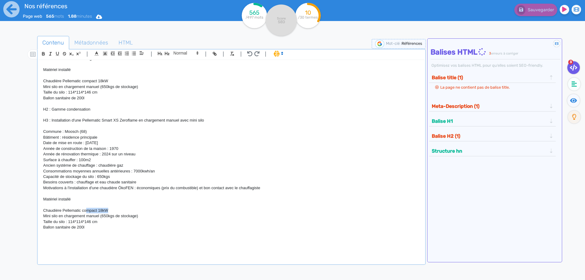
drag, startPoint x: 118, startPoint y: 211, endPoint x: 84, endPoint y: 212, distance: 33.8
click at [85, 211] on p "Chaudière Pellematic compact 18kW" at bounding box center [231, 210] width 376 height 5
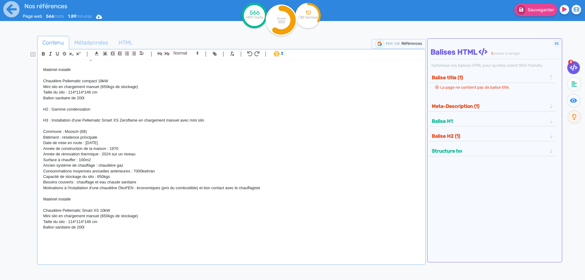
click at [104, 210] on p "Chaudière Pellematic Smart XS 10kW" at bounding box center [231, 210] width 376 height 5
click at [98, 211] on p "Chaudière Pellematic Smart XS 10 kW" at bounding box center [231, 210] width 376 height 5
click at [122, 211] on p "Chaudière Pellematic Smart XS 10 kW" at bounding box center [231, 210] width 376 height 5
click at [147, 218] on p "Mini silo en chargement manuel (650kgs de stockage)" at bounding box center [231, 215] width 376 height 5
click at [106, 222] on p "Taille du silo : 114*114*146 cm" at bounding box center [231, 221] width 376 height 5
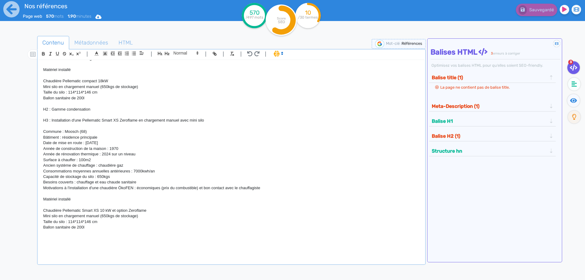
click at [91, 230] on p "Ballon sanitaire de 200l" at bounding box center [231, 227] width 376 height 5
drag, startPoint x: 91, startPoint y: 230, endPoint x: 44, endPoint y: 229, distance: 46.3
click at [44, 229] on p "Ballon sanitaire de 200l" at bounding box center [231, 227] width 376 height 5
click at [111, 211] on p "Chaudière Pellematic Smart XS 10 kW et option Zeroflame" at bounding box center [231, 210] width 376 height 5
drag, startPoint x: 151, startPoint y: 212, endPoint x: 112, endPoint y: 213, distance: 38.4
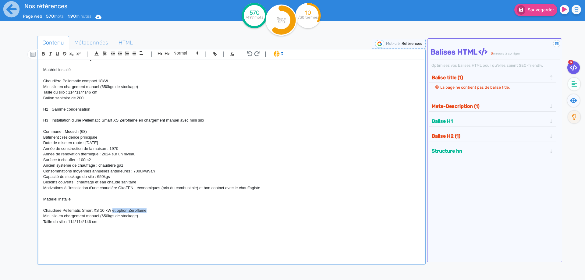
click at [112, 213] on p "Chaudière Pellematic Smart XS 10 kW et option Zeroflame" at bounding box center [231, 210] width 376 height 5
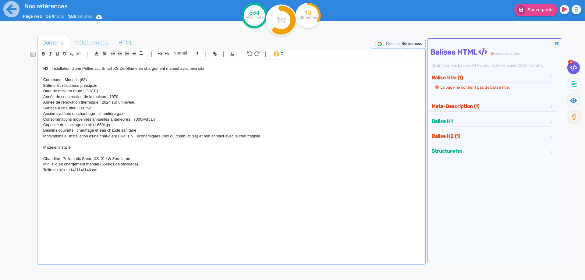
scroll to position [550, 0]
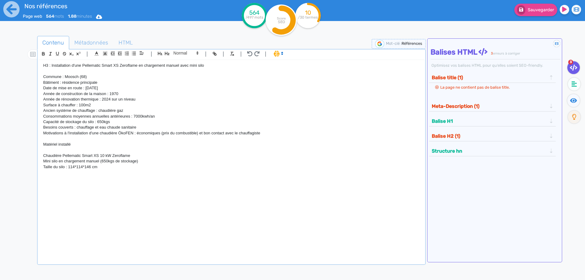
click at [71, 182] on p at bounding box center [231, 183] width 376 height 5
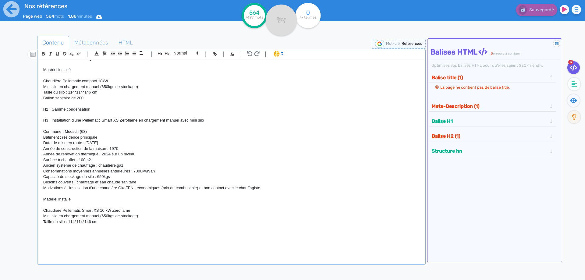
scroll to position [523, 0]
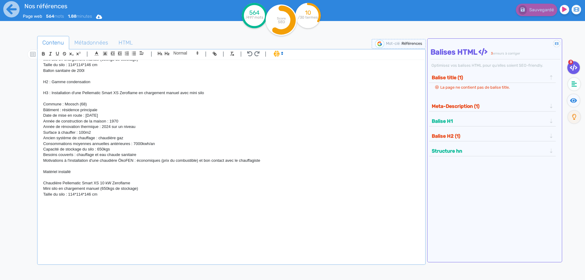
click at [56, 203] on p at bounding box center [231, 199] width 376 height 5
click at [56, 205] on p at bounding box center [231, 205] width 376 height 5
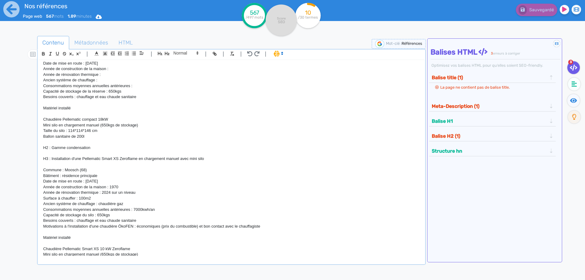
scroll to position [495, 0]
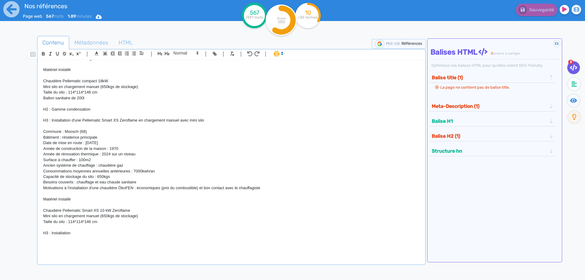
click at [51, 120] on p "H3 : Installation d'une Pellematic Smart XS Zeroflame en chargement manuel avec…" at bounding box center [231, 120] width 376 height 5
drag, startPoint x: 51, startPoint y: 234, endPoint x: 14, endPoint y: 229, distance: 37.2
click at [39, 229] on div "H1 : Nos références - un avant goût de votre future chaufferie PROJETS INDIVIDU…" at bounding box center [231, 158] width 385 height 196
click at [79, 233] on p "Installation" at bounding box center [231, 232] width 376 height 5
click at [13, 9] on icon at bounding box center [11, 9] width 17 height 17
